Goal: Task Accomplishment & Management: Complete application form

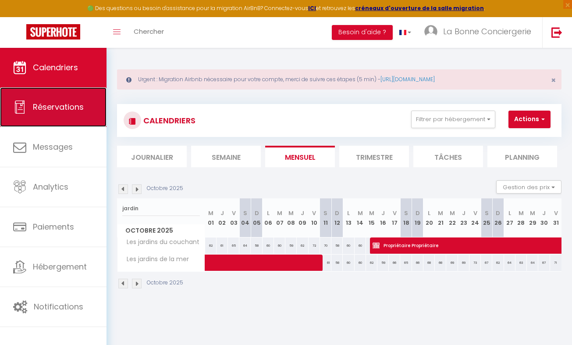
click at [76, 103] on span "Réservations" at bounding box center [58, 106] width 51 height 11
select select "not_cancelled"
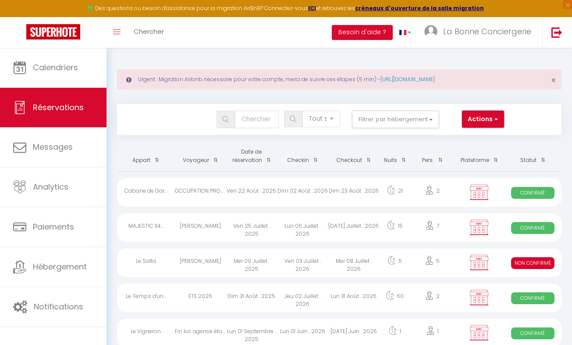
click at [478, 120] on button "Actions" at bounding box center [483, 120] width 42 height 18
click at [467, 136] on link "Nouvelle Réservation" at bounding box center [457, 137] width 94 height 11
select select
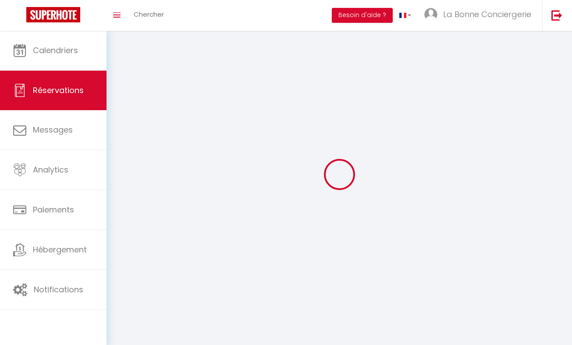
select select
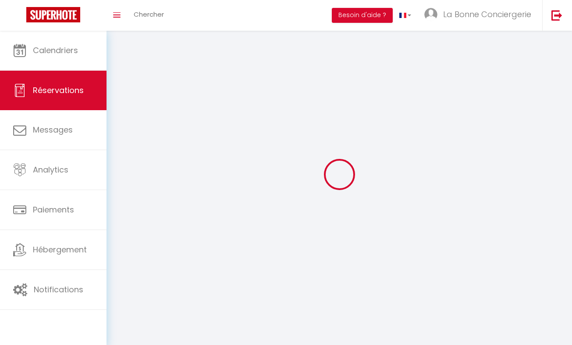
select select
checkbox input "false"
select select
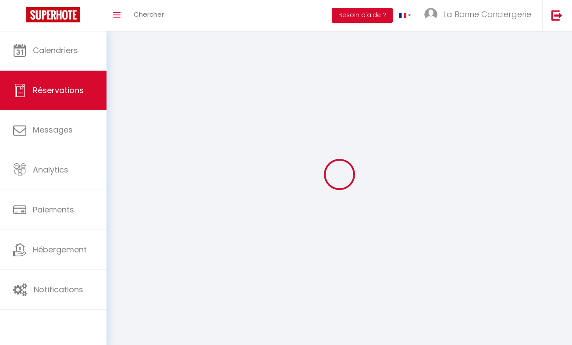
select select
checkbox input "false"
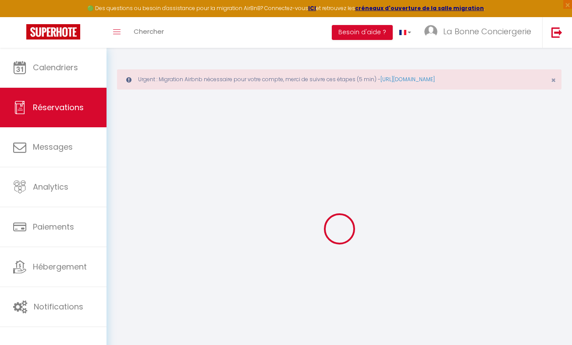
select select
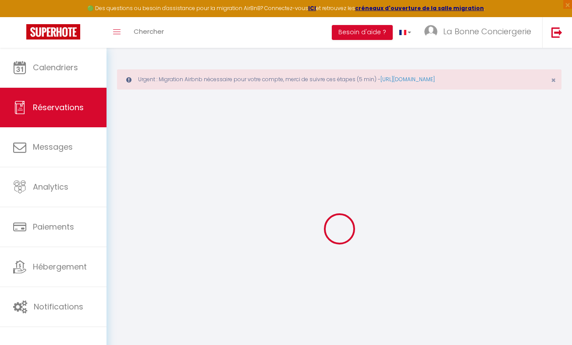
select select
checkbox input "false"
select select
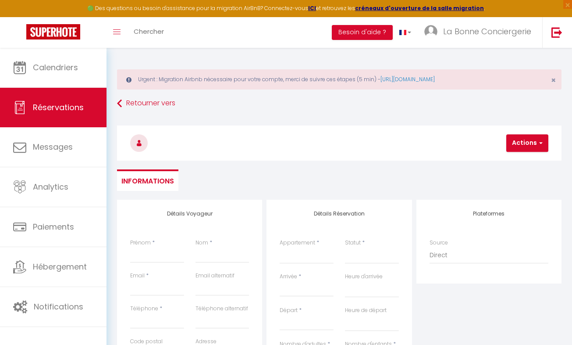
select select
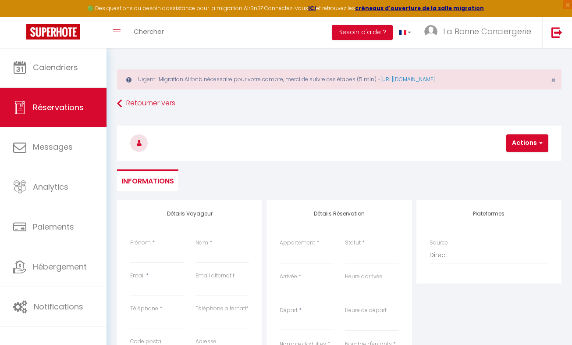
checkbox input "false"
select select
click at [153, 260] on input "Prénom" at bounding box center [157, 255] width 54 height 16
type input "P"
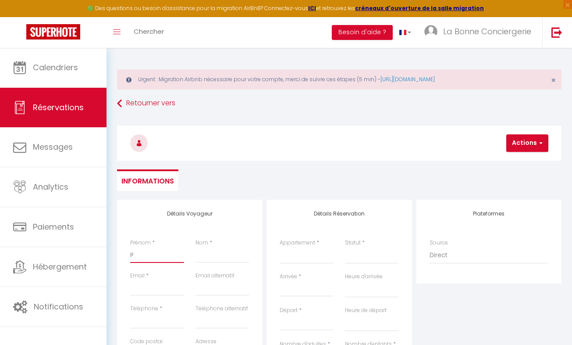
select select
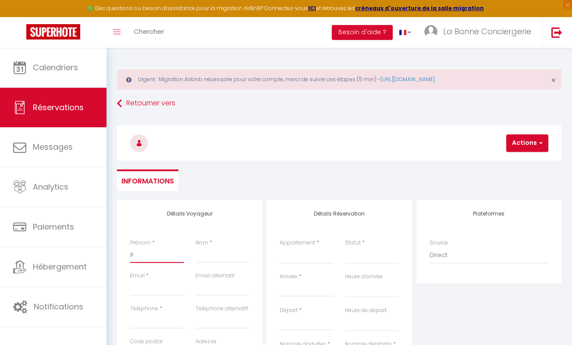
select select
checkbox input "false"
type input "PA"
select select
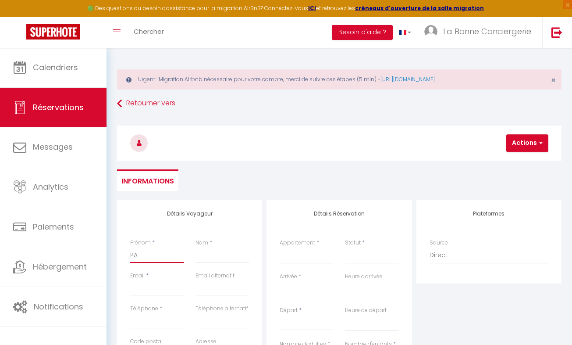
select select
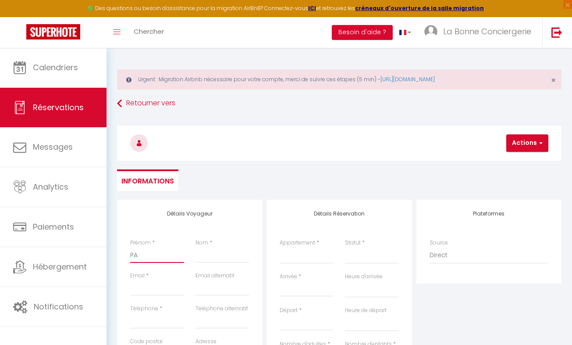
select select
checkbox input "false"
type input "PAT"
select select
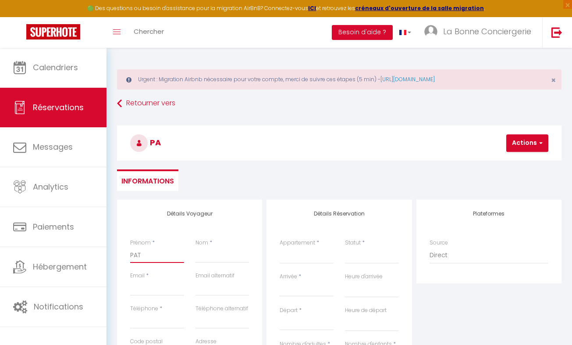
select select
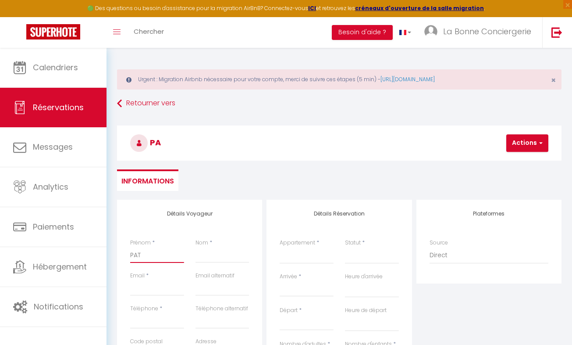
checkbox input "false"
type input "PATR"
select select
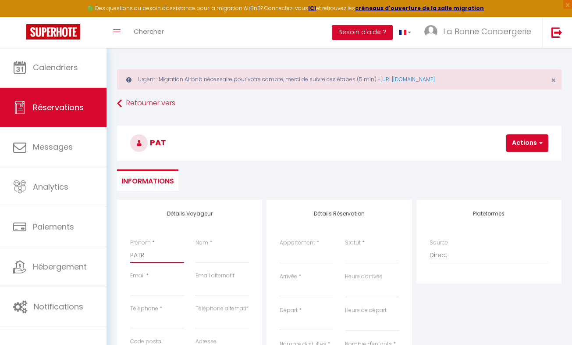
select select
checkbox input "false"
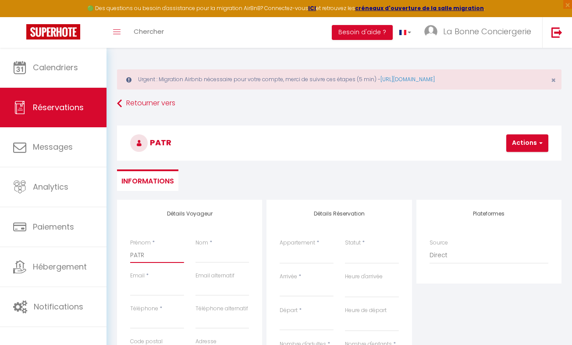
type input "PATRI"
select select
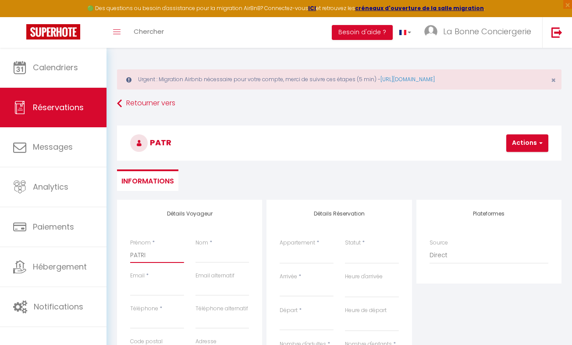
select select
checkbox input "false"
type input "PATRIC"
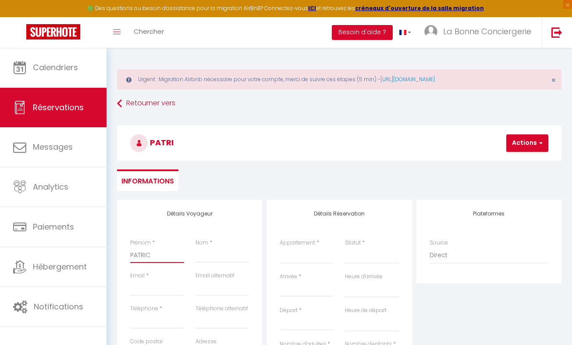
select select
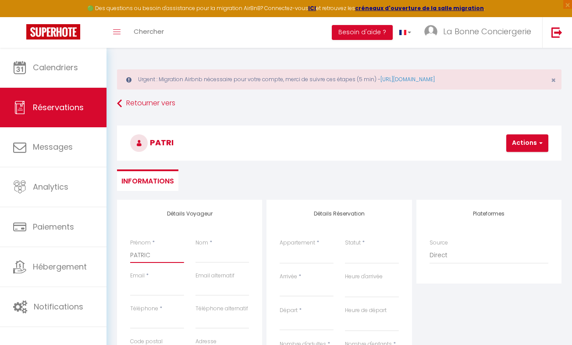
select select
checkbox input "false"
type input "[PERSON_NAME]"
select select
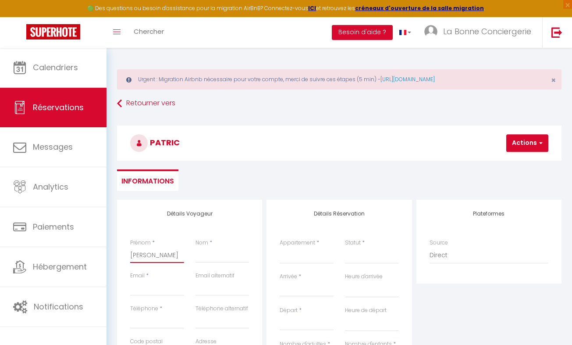
select select
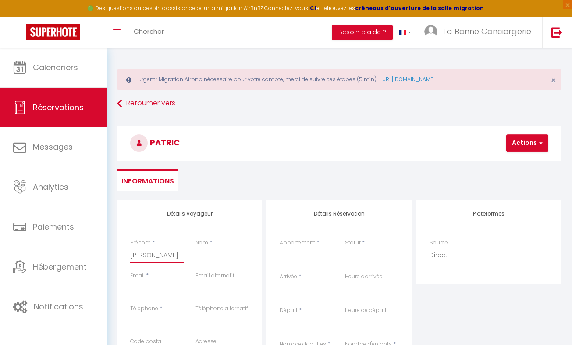
select select
checkbox input "false"
type input "[PERSON_NAME]"
select select
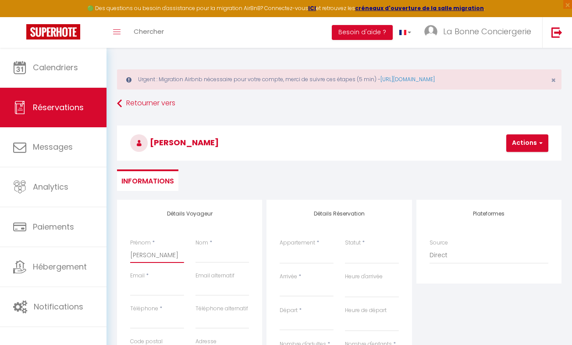
select select
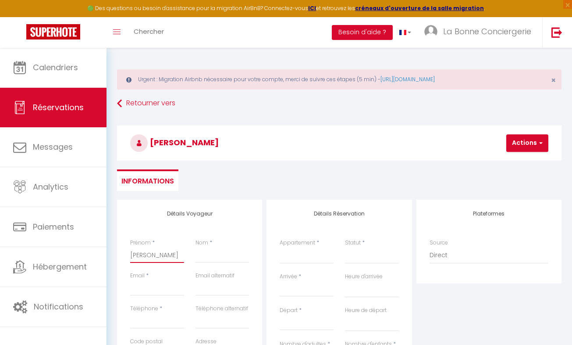
checkbox input "false"
type input "[PERSON_NAME]"
click at [228, 256] on input "Nom" at bounding box center [223, 255] width 54 height 16
type input "N"
select select
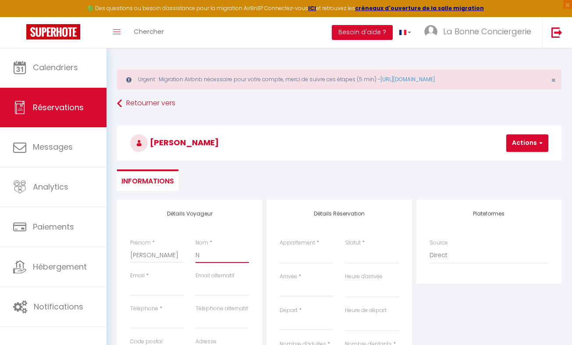
select select
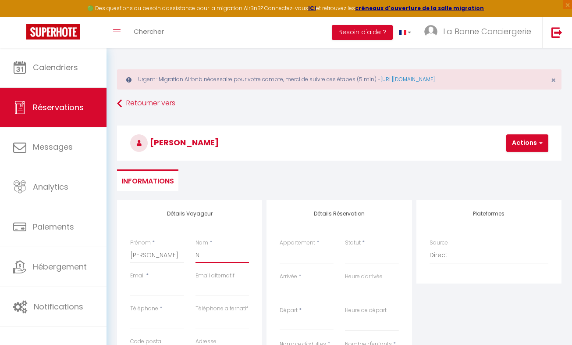
select select
checkbox input "false"
type input "NE"
select select
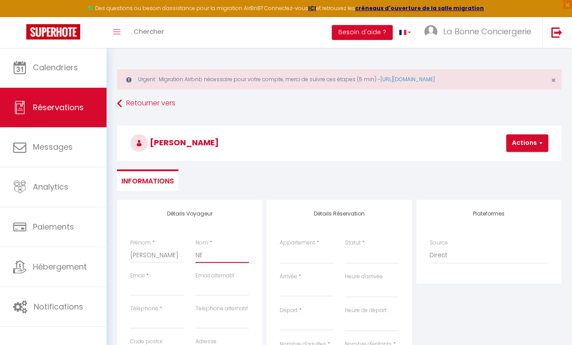
select select
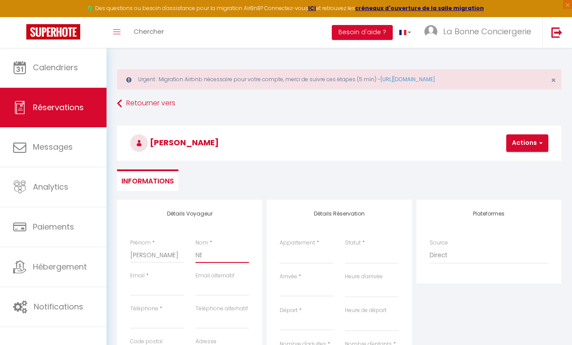
checkbox input "false"
type input "NEB"
select select
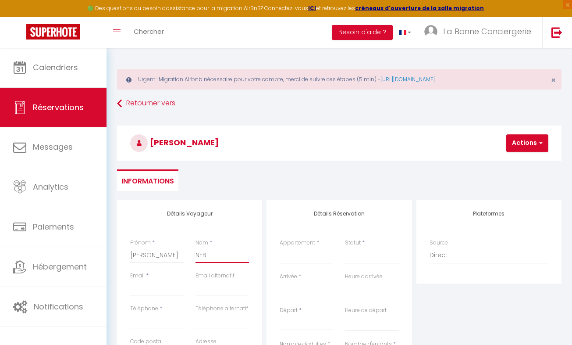
select select
checkbox input "false"
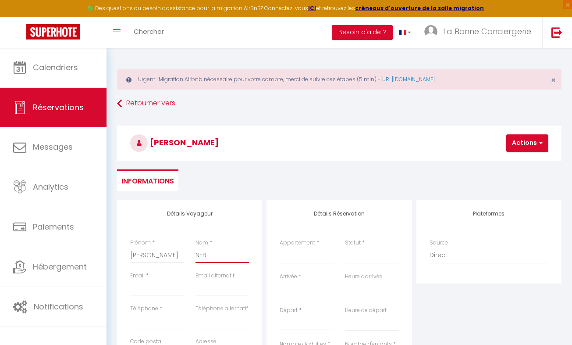
type input "NEBO"
select select
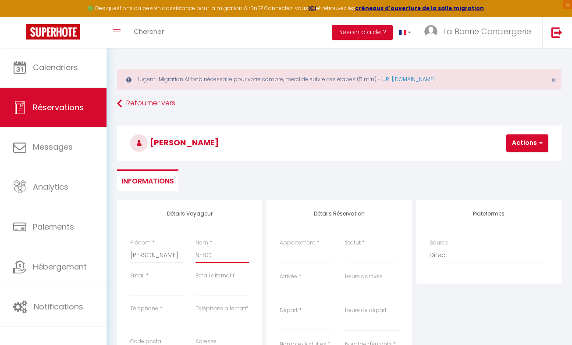
select select
checkbox input "false"
type input "NEBOI"
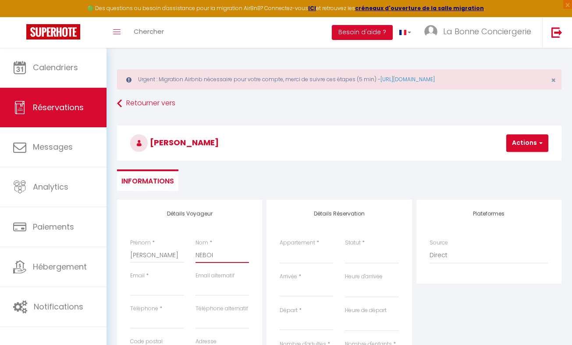
select select
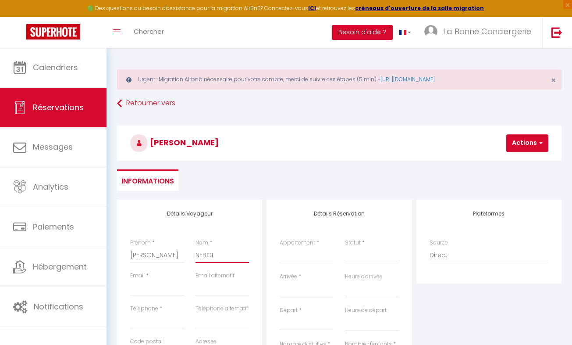
select select
checkbox input "false"
type input "NEBOIS"
select select
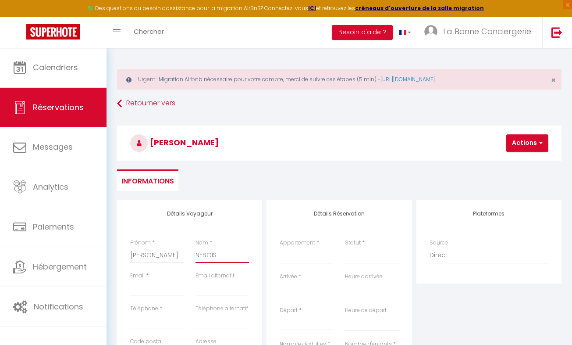
select select
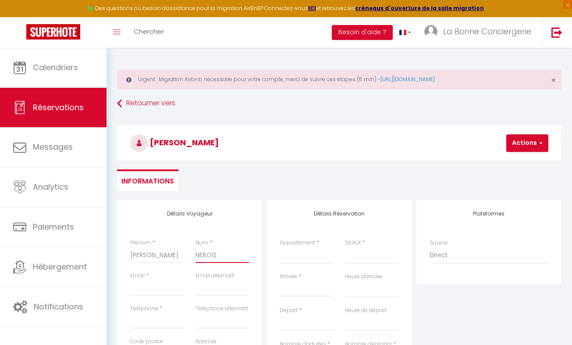
select select
checkbox input "false"
type input "NEBOIS"
select select
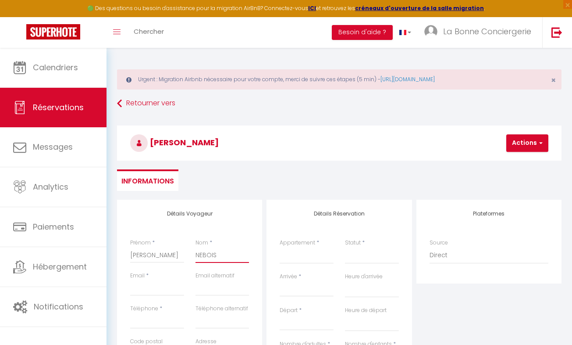
select select
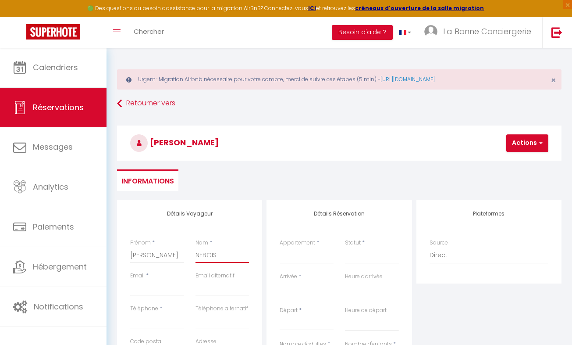
checkbox input "false"
type input "NEBOIS"
click at [161, 284] on input "Email client" at bounding box center [157, 288] width 54 height 16
click at [342, 142] on h3 "[PERSON_NAME]" at bounding box center [339, 142] width 445 height 35
click at [148, 294] on input "Email client" at bounding box center [157, 288] width 54 height 16
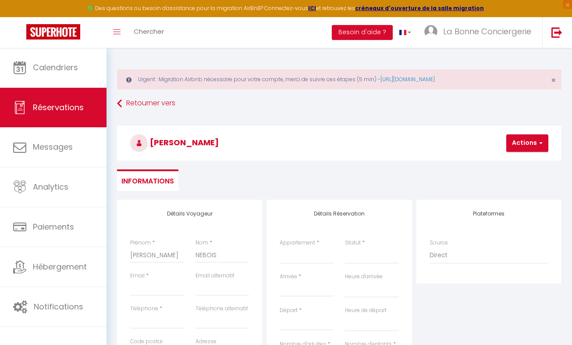
click at [298, 115] on div "Retourner vers [PERSON_NAME] Actions Enregistrer Actions Enregistrer Aperçu et …" at bounding box center [339, 148] width 456 height 104
click at [156, 325] on input "Téléphone" at bounding box center [157, 321] width 54 height 16
type input "0"
select select
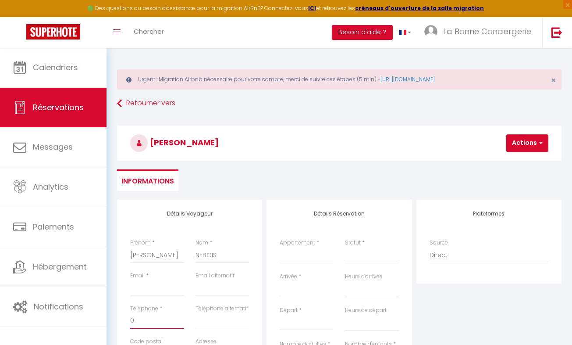
select select
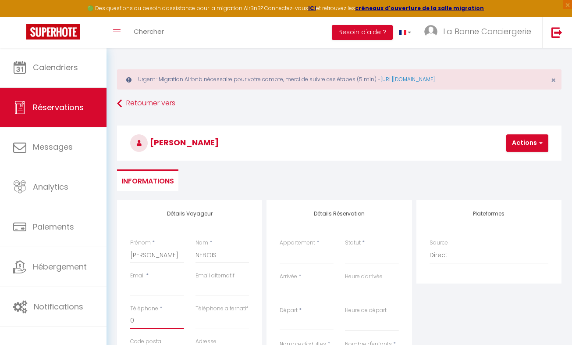
checkbox input "false"
type input "07"
select select
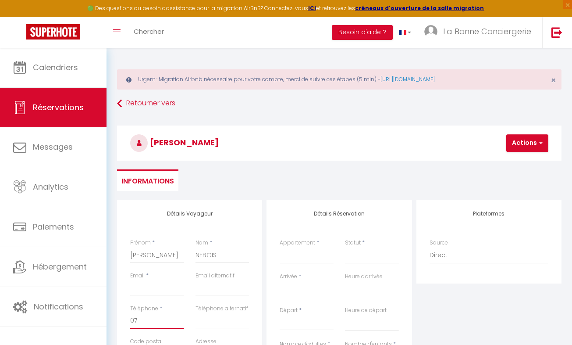
select select
checkbox input "false"
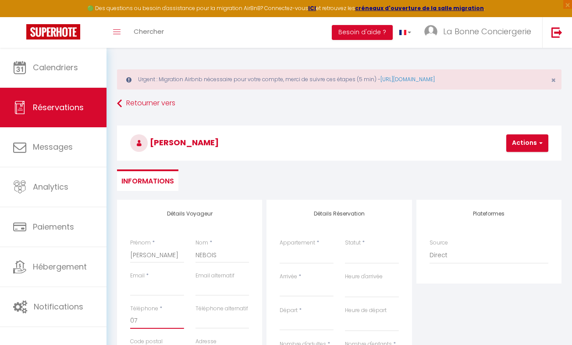
type input "078"
select select
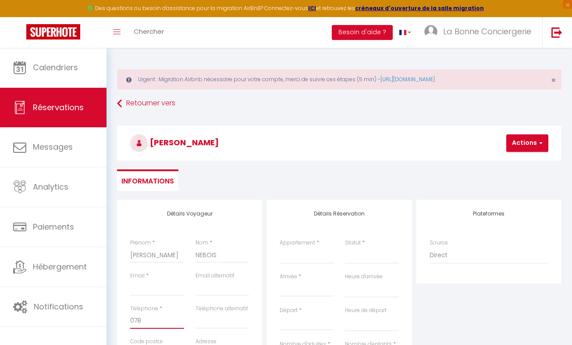
select select
checkbox input "false"
type input "0788"
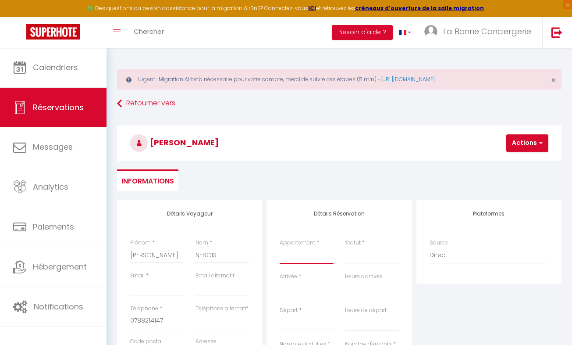
click at [298, 259] on select "⭐Studio Vasco🅿️privé ⛱️ Proche plage Rêves de mer Carnon LBC Le Temps Suspendu …" at bounding box center [307, 255] width 54 height 17
click at [280, 247] on select "⭐Studio Vasco🅿️privé ⛱️ Proche plage Rêves de mer Carnon LBC Le Temps Suspendu …" at bounding box center [307, 255] width 54 height 17
click at [359, 258] on select "Confirmé Non Confirmé [PERSON_NAME] par le voyageur No Show Request" at bounding box center [372, 255] width 54 height 17
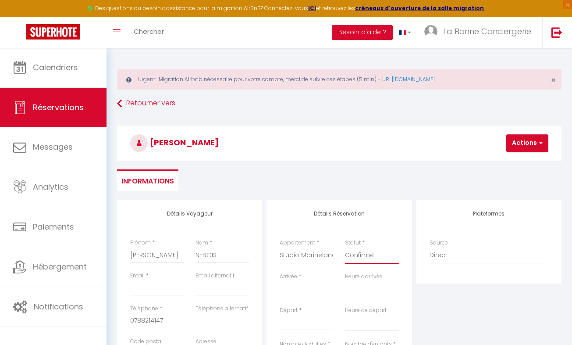
click at [345, 247] on select "Confirmé Non Confirmé [PERSON_NAME] par le voyageur No Show Request" at bounding box center [372, 255] width 54 height 17
click at [303, 287] on input "Arrivée" at bounding box center [307, 289] width 54 height 11
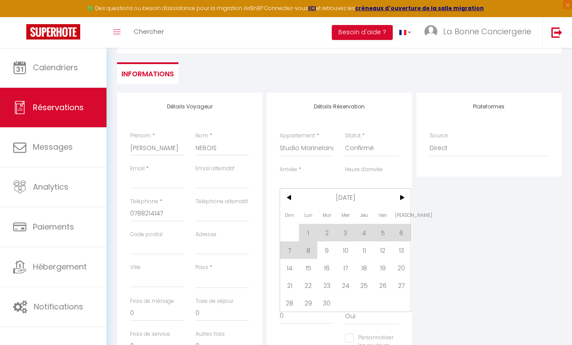
scroll to position [128, 0]
